Goal: Use online tool/utility

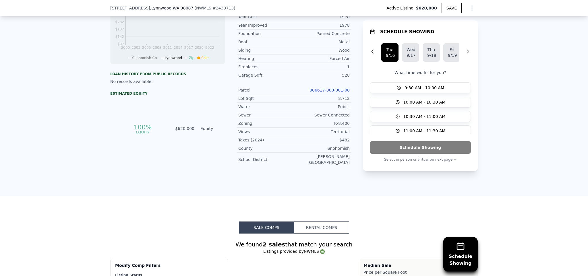
scroll to position [862, 0]
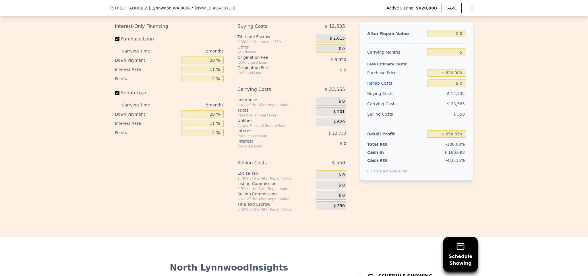
type input "-$ 656,650"
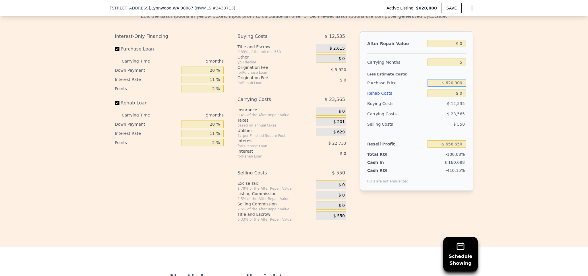
drag, startPoint x: 461, startPoint y: 81, endPoint x: 436, endPoint y: 78, distance: 24.8
click at [436, 79] on input "$ 620,000" at bounding box center [446, 82] width 38 height 7
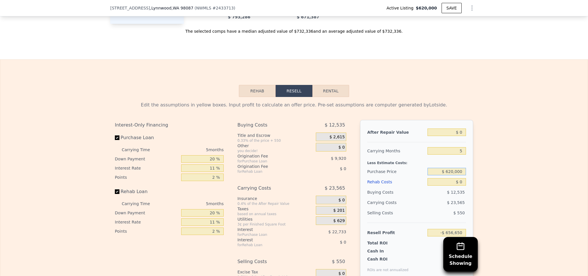
scroll to position [787, 0]
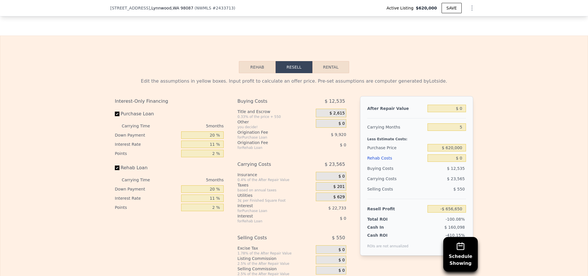
click at [497, 199] on div "Edit the assumptions in yellow boxes. Input profit to calculate an offer price.…" at bounding box center [293, 180] width 587 height 214
click at [456, 107] on input "$ 0" at bounding box center [446, 108] width 38 height 7
click at [460, 106] on input "$ 0" at bounding box center [446, 108] width 38 height 7
type input "$ 8"
type input "-$ 656,642"
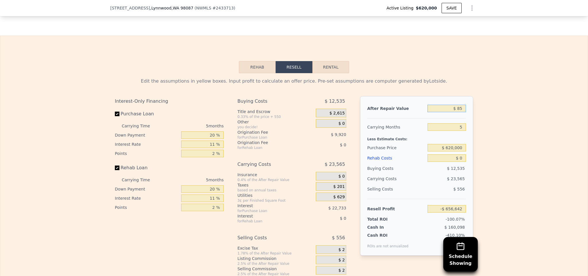
type input "$ 850"
type input "-$ 655,861"
type input "$ 85,000"
type input "-$ 577,838"
type input "$ 850,000"
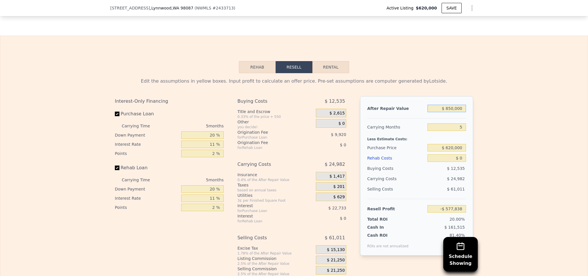
type input "$ 131,472"
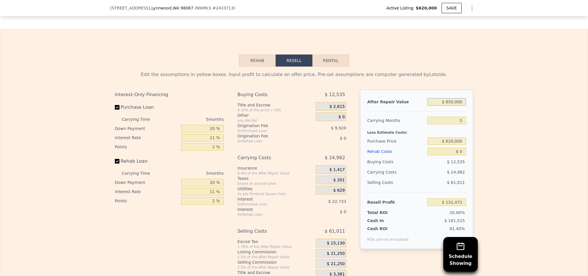
scroll to position [835, 0]
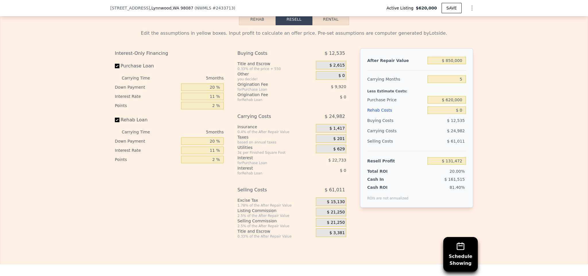
click at [330, 221] on span "$ 21,250" at bounding box center [336, 222] width 18 height 5
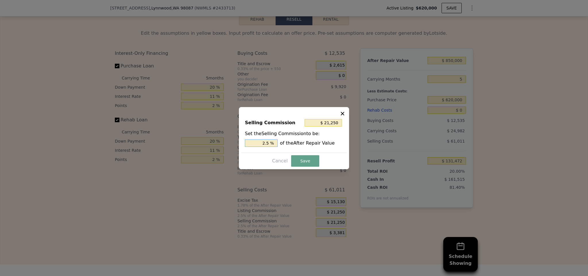
drag, startPoint x: 260, startPoint y: 142, endPoint x: 299, endPoint y: 150, distance: 40.2
click at [292, 142] on div "2.5 % of the After Repair Value" at bounding box center [294, 142] width 98 height 7
type input "$ 8,500"
type input "1 %"
click at [301, 164] on button "Save" at bounding box center [305, 160] width 28 height 11
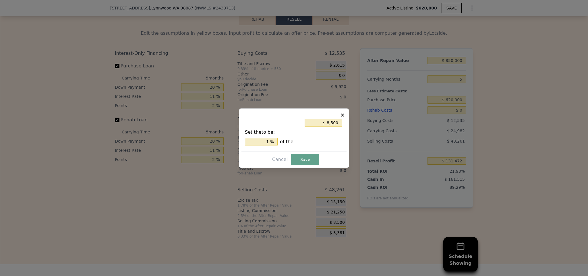
type input "$ 144,222"
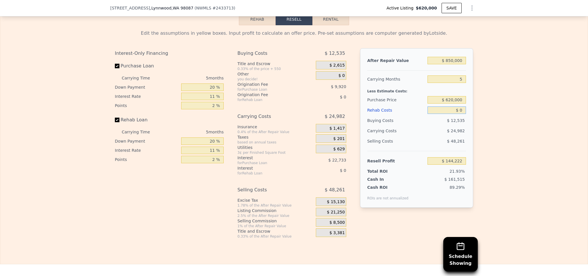
drag, startPoint x: 452, startPoint y: 108, endPoint x: 472, endPoint y: 105, distance: 19.9
click at [472, 105] on div "Edit the assumptions in yellow boxes. Input profit to calculate an offer price.…" at bounding box center [293, 132] width 367 height 214
type input "$ 10"
type input "$ 144,221"
type input "$ 100"
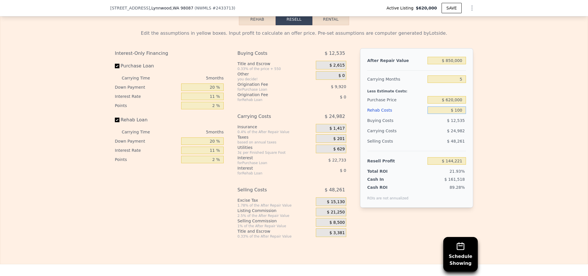
type input "$ 144,115"
type input "$ 10,000"
type input "$ 133,697"
type input "$ 100,000"
type input "$ 38,957"
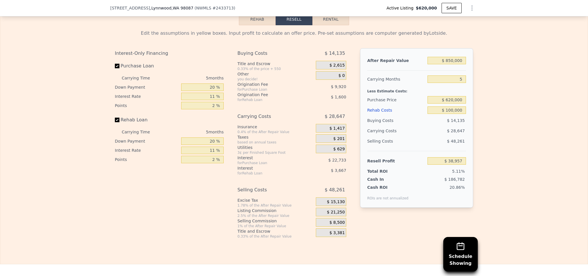
click at [478, 111] on div "Edit the assumptions in yellow boxes. Input profit to calculate an offer price.…" at bounding box center [293, 132] width 587 height 214
drag, startPoint x: 453, startPoint y: 78, endPoint x: 468, endPoint y: 77, distance: 15.5
click at [468, 77] on div "After Repair Value $ 850,000 Carrying Months 5 Less Estimate Costs: Purchase Pr…" at bounding box center [416, 128] width 113 height 160
type input "4"
type input "$ 44,687"
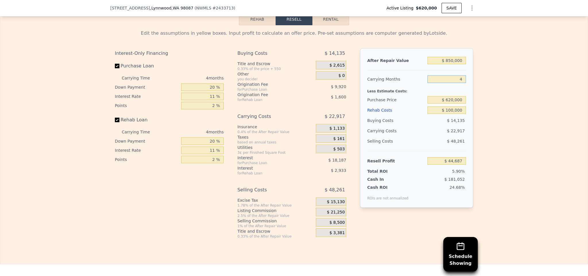
type input "4"
click at [504, 98] on div "Edit the assumptions in yellow boxes. Input profit to calculate an offer price.…" at bounding box center [293, 132] width 587 height 214
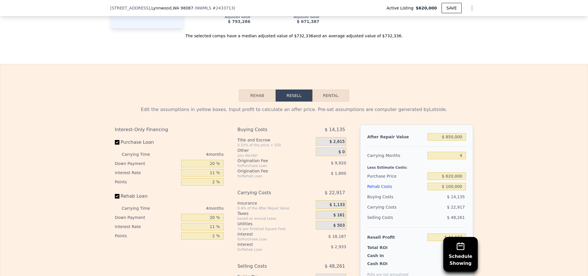
scroll to position [804, 0]
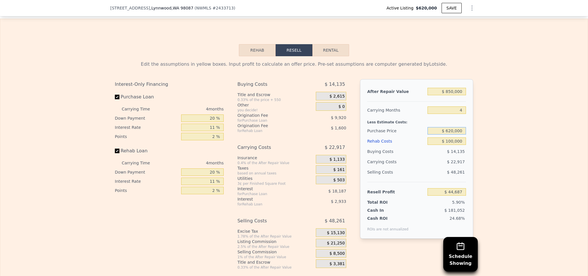
click at [448, 127] on input "$ 620,000" at bounding box center [446, 130] width 38 height 7
type input "$ 600,000"
click at [476, 144] on div "Edit the assumptions in yellow boxes. Input profit to calculate an offer price.…" at bounding box center [293, 163] width 587 height 214
type input "$ 65,662"
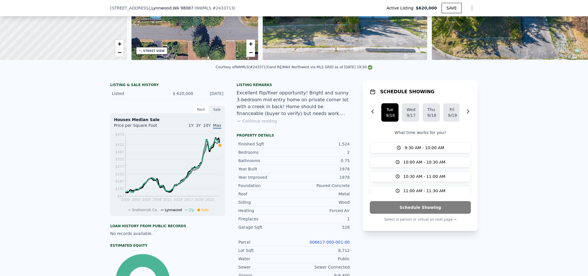
scroll to position [32, 0]
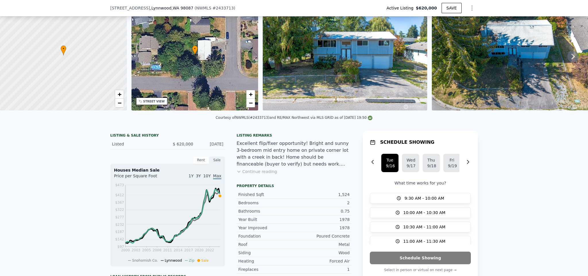
click at [348, 51] on img at bounding box center [345, 55] width 164 height 110
type input "$ 760,000"
type input "5"
type input "$ 0"
type input "$ 48,024"
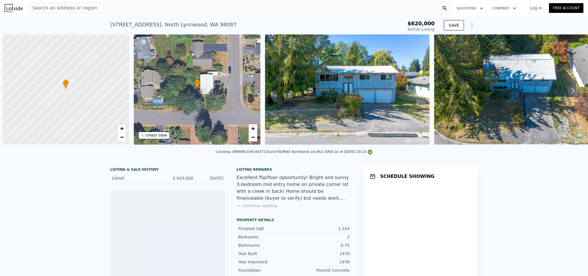
scroll to position [0, 2]
